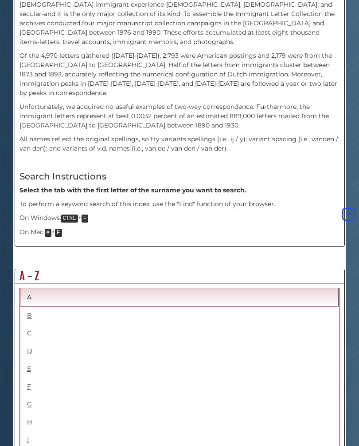
scroll to position [271, 0]
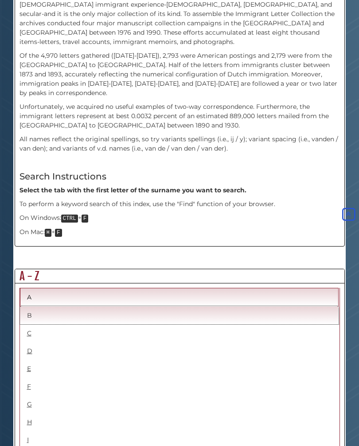
click at [36, 306] on link "B" at bounding box center [179, 315] width 319 height 18
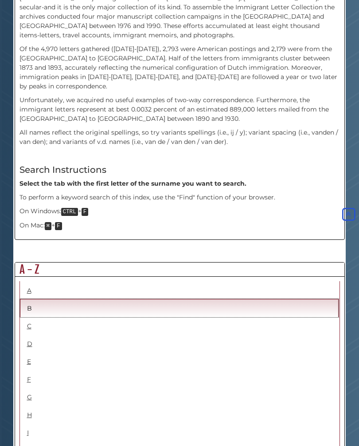
scroll to position [276, 0]
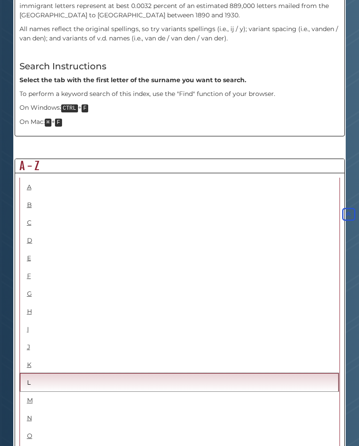
scroll to position [381, 0]
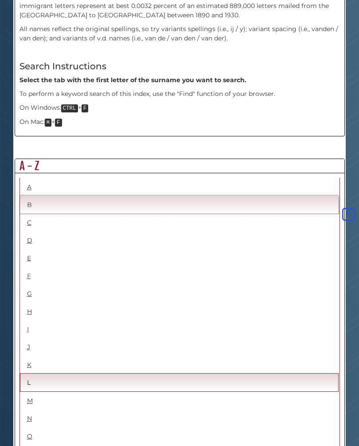
click at [33, 195] on link "B" at bounding box center [179, 204] width 319 height 18
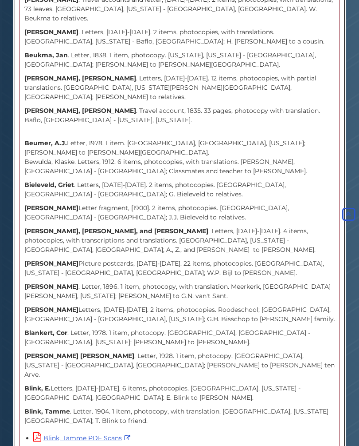
scroll to position [2522, 0]
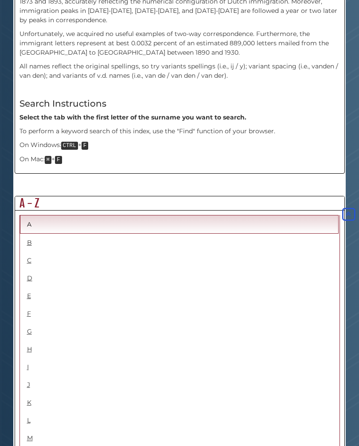
scroll to position [343, 0]
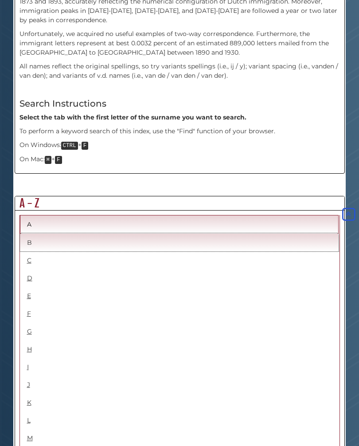
click at [36, 233] on link "B" at bounding box center [179, 242] width 319 height 18
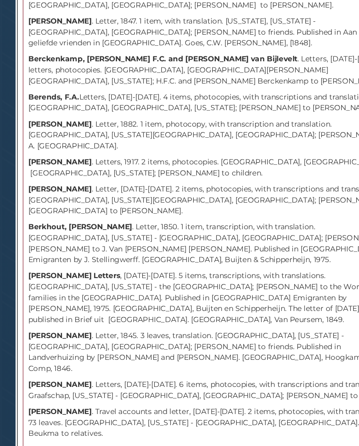
scroll to position [2151, 0]
